Goal: Find specific page/section: Find specific page/section

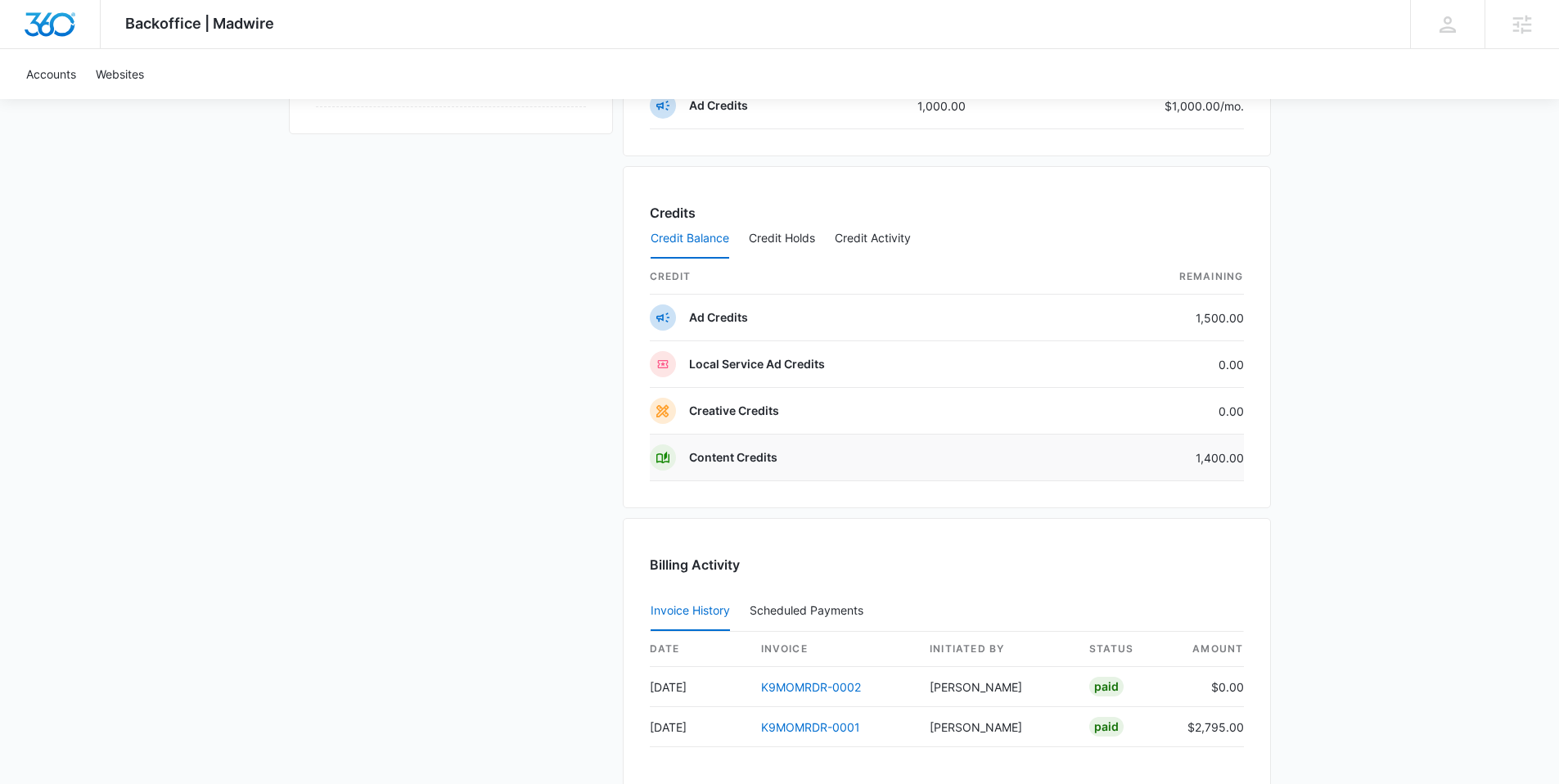
scroll to position [1156, 0]
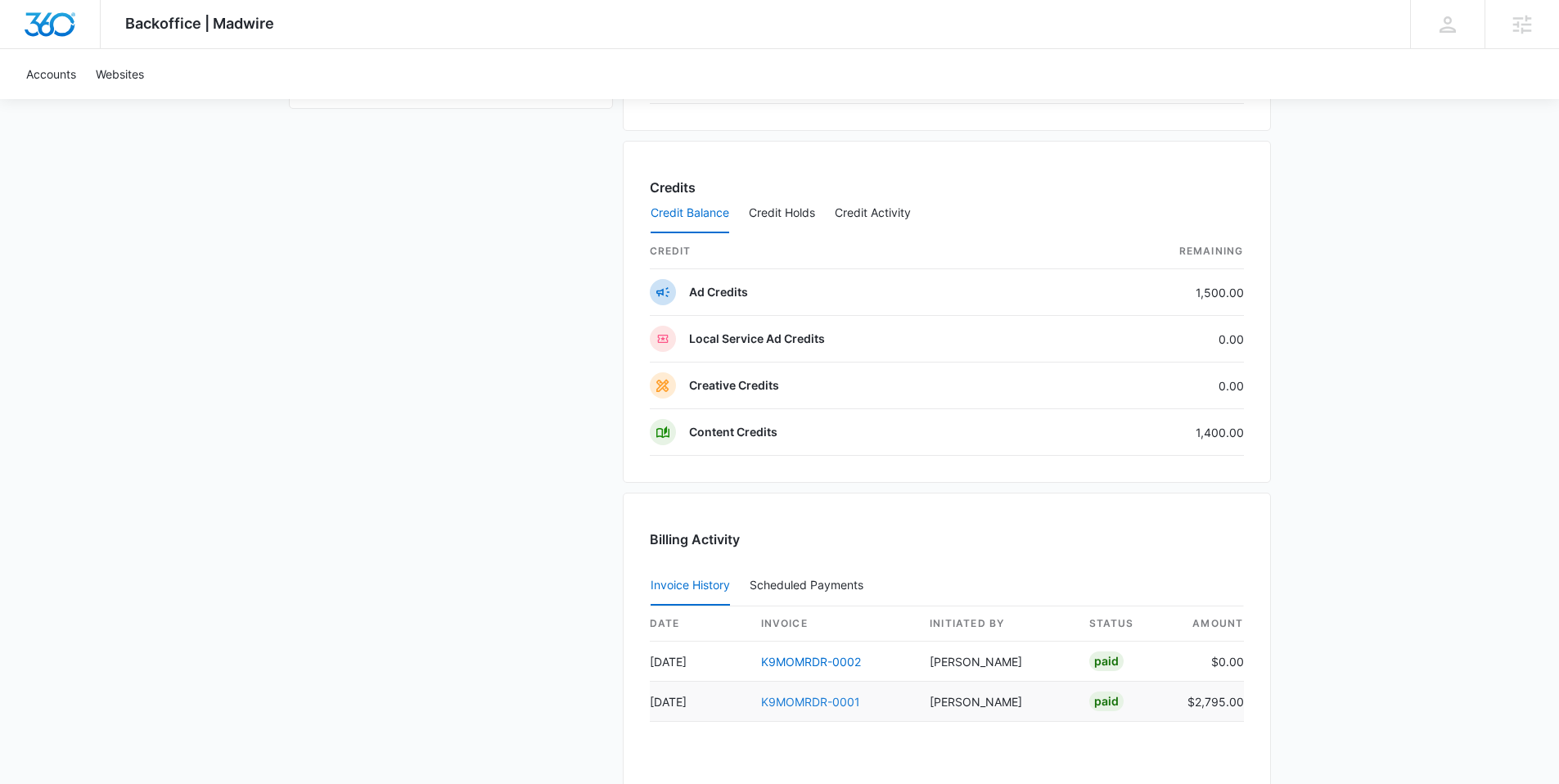
click at [821, 698] on link "K9MOMRDR-0001" at bounding box center [810, 701] width 99 height 14
